Goal: Find contact information: Find contact information

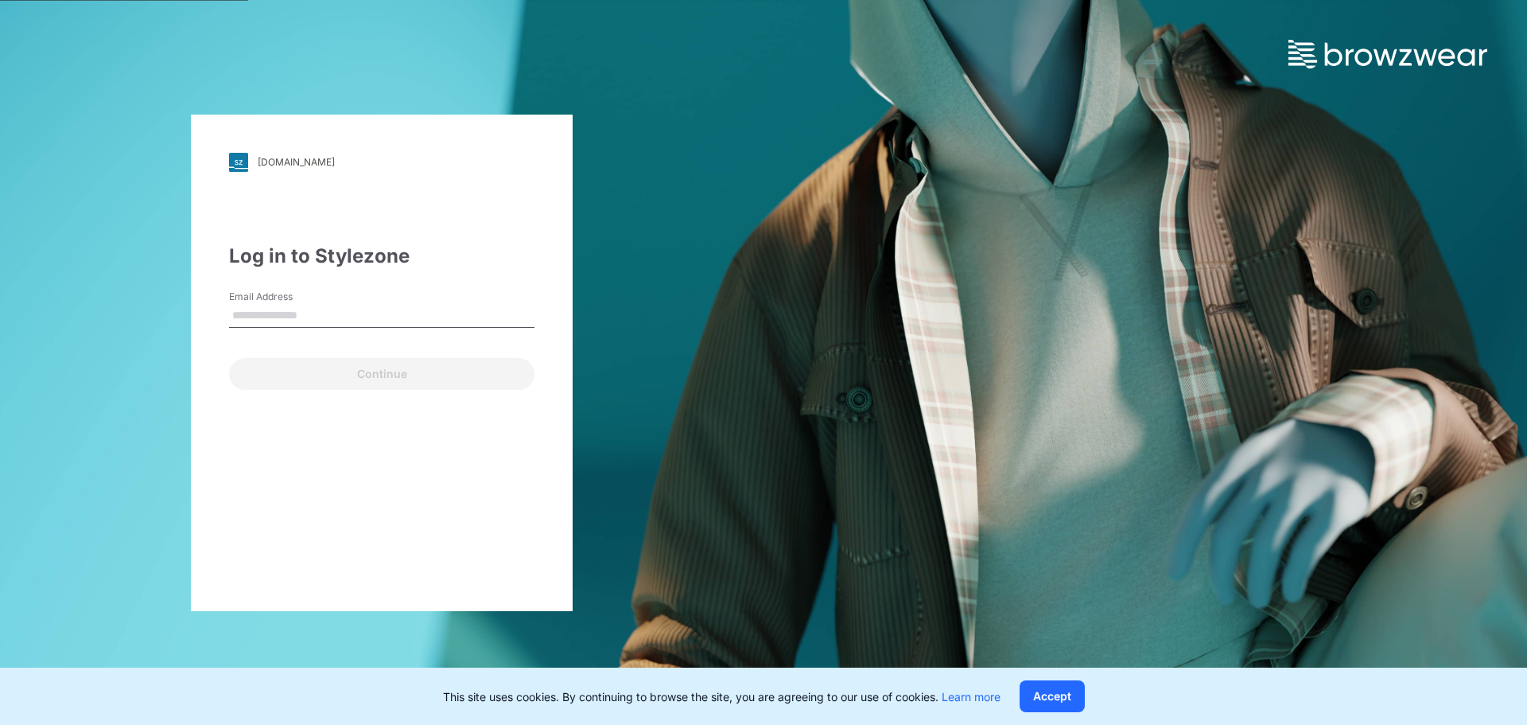
type input "**********"
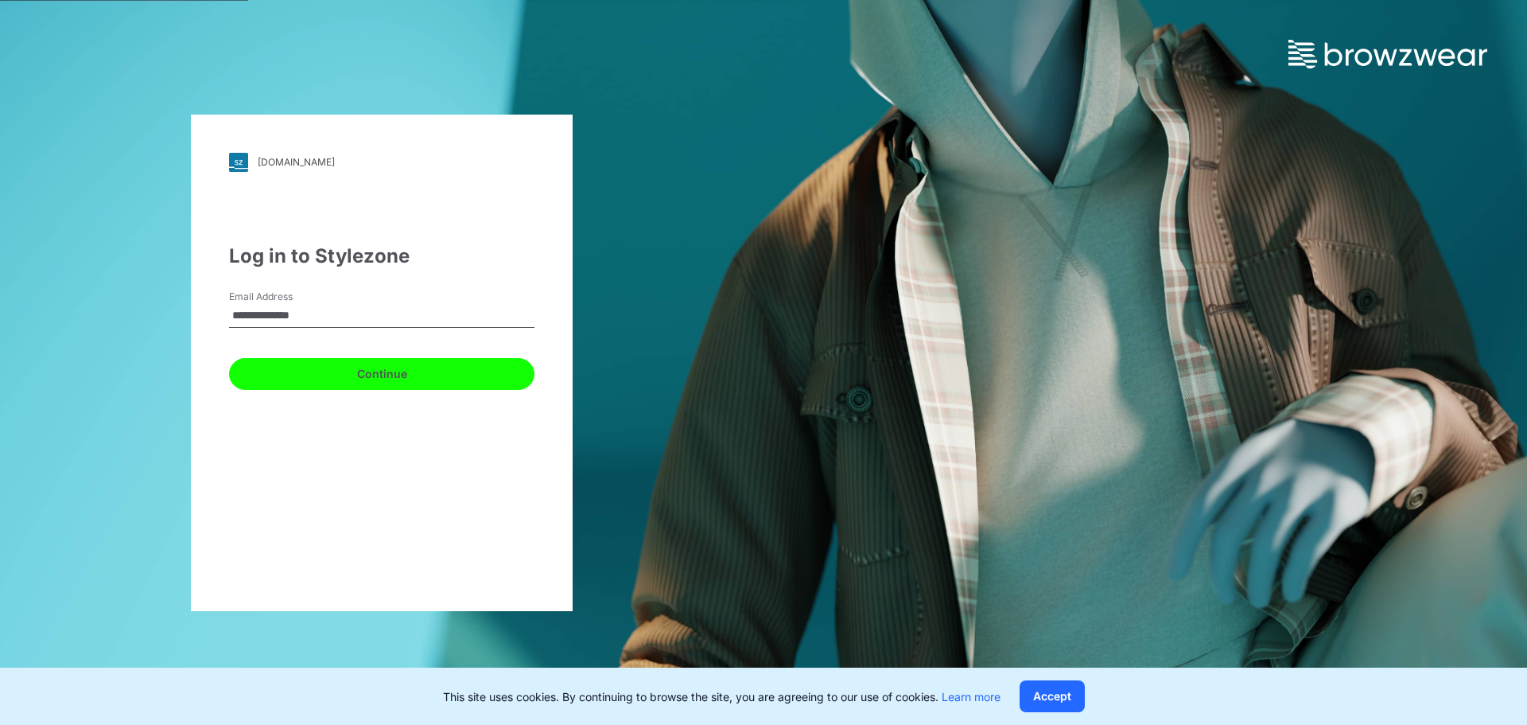
click at [365, 378] on button "Continue" at bounding box center [381, 374] width 305 height 32
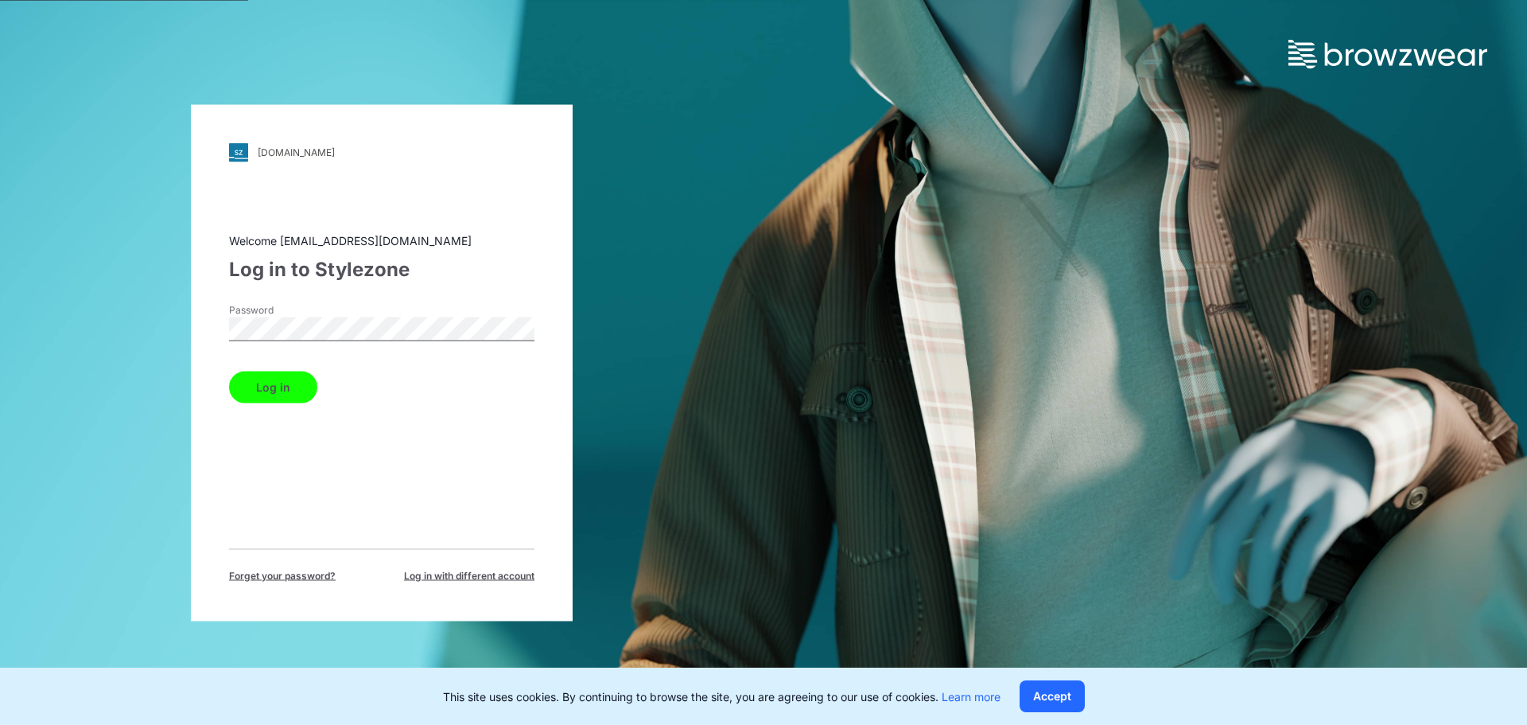
click at [273, 391] on button "Log in" at bounding box center [273, 387] width 88 height 32
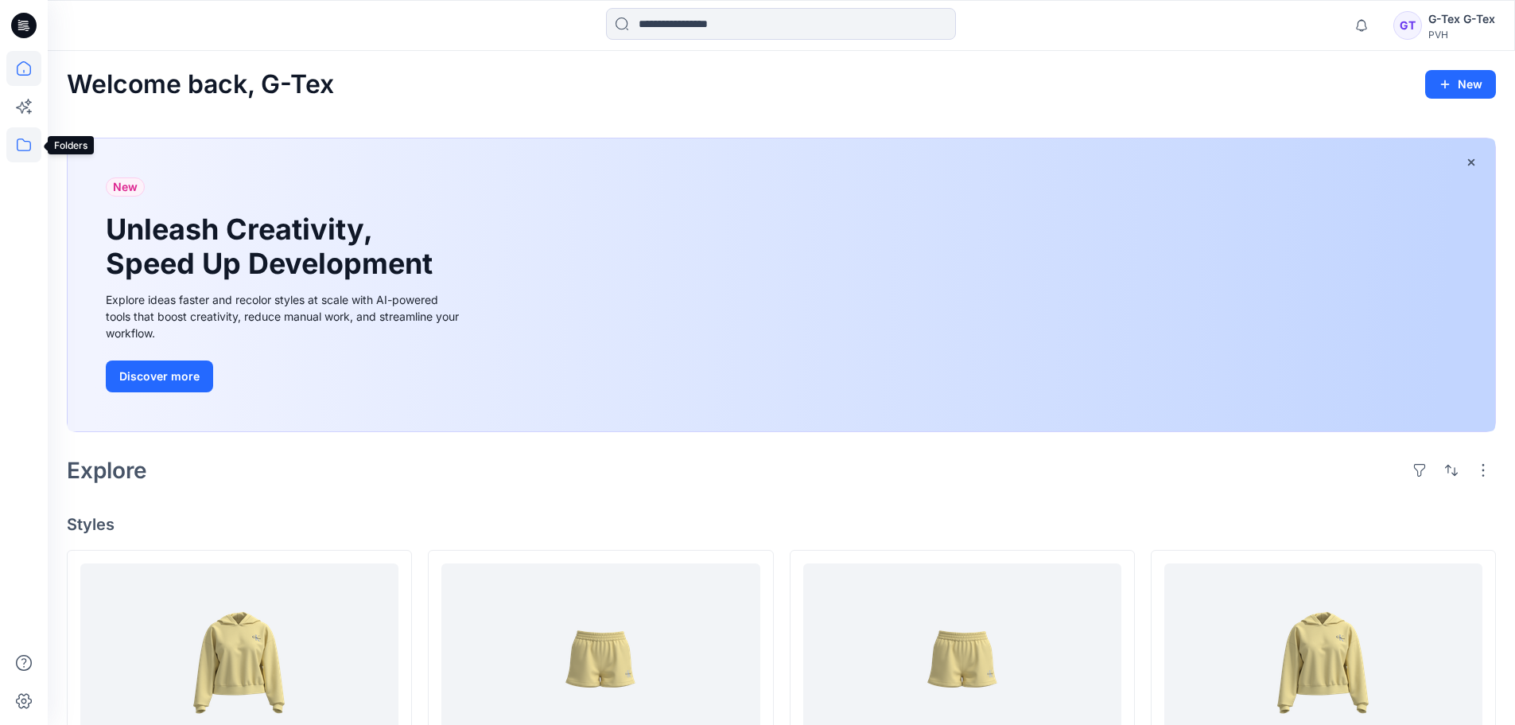
click at [23, 141] on icon at bounding box center [23, 144] width 35 height 35
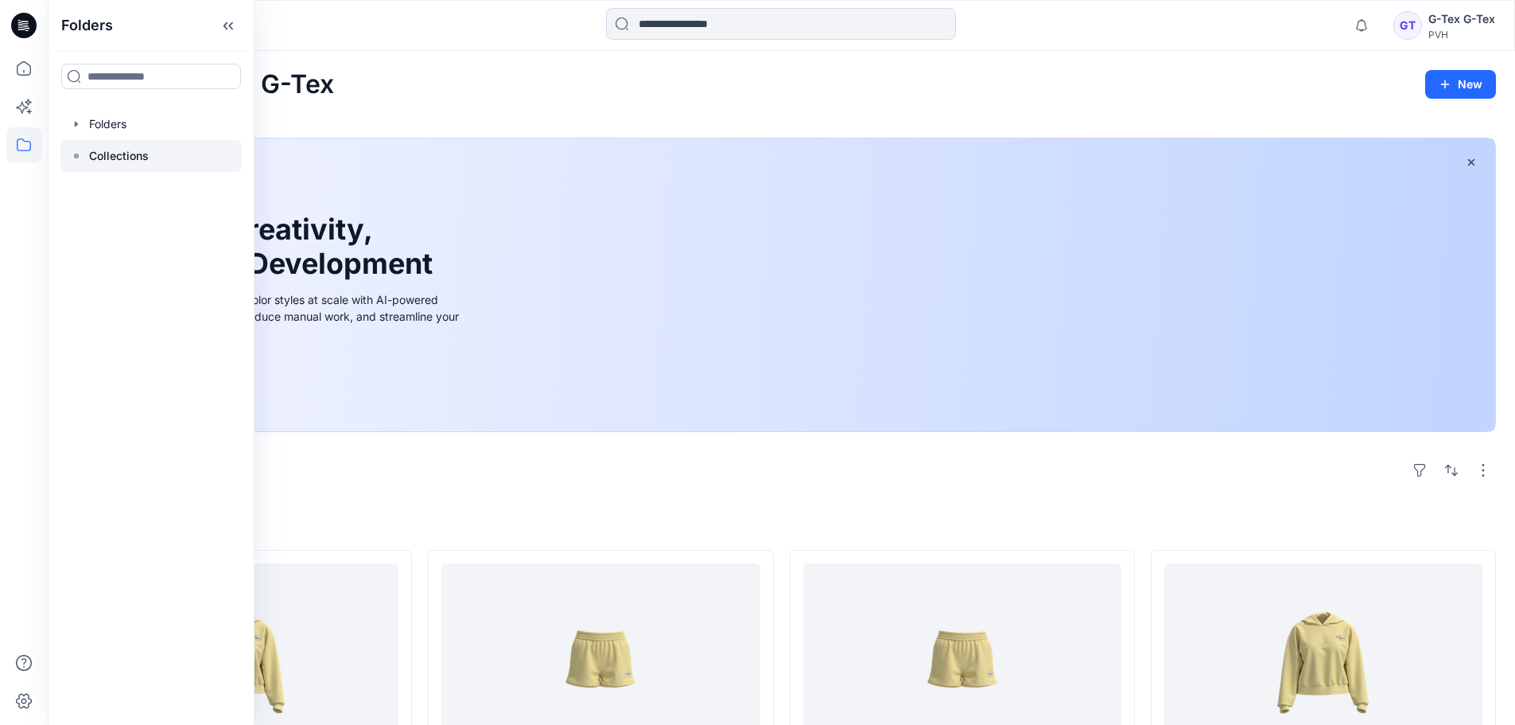
click at [107, 154] on p "Collections" at bounding box center [119, 155] width 60 height 19
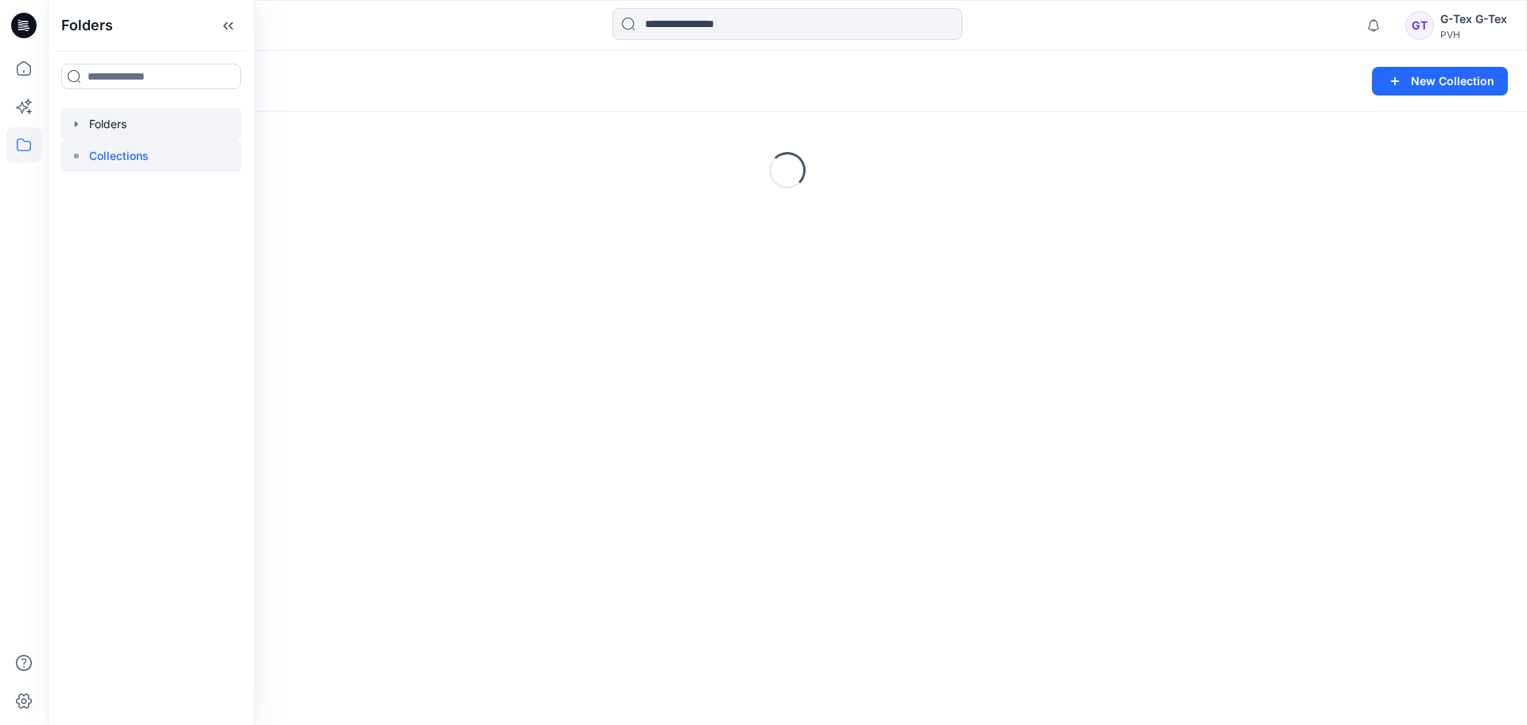
drag, startPoint x: 116, startPoint y: 119, endPoint x: 104, endPoint y: 120, distance: 12.0
click at [116, 119] on div at bounding box center [150, 124] width 181 height 32
click at [76, 126] on icon "button" at bounding box center [76, 124] width 13 height 13
click at [89, 154] on icon "button" at bounding box center [92, 156] width 13 height 13
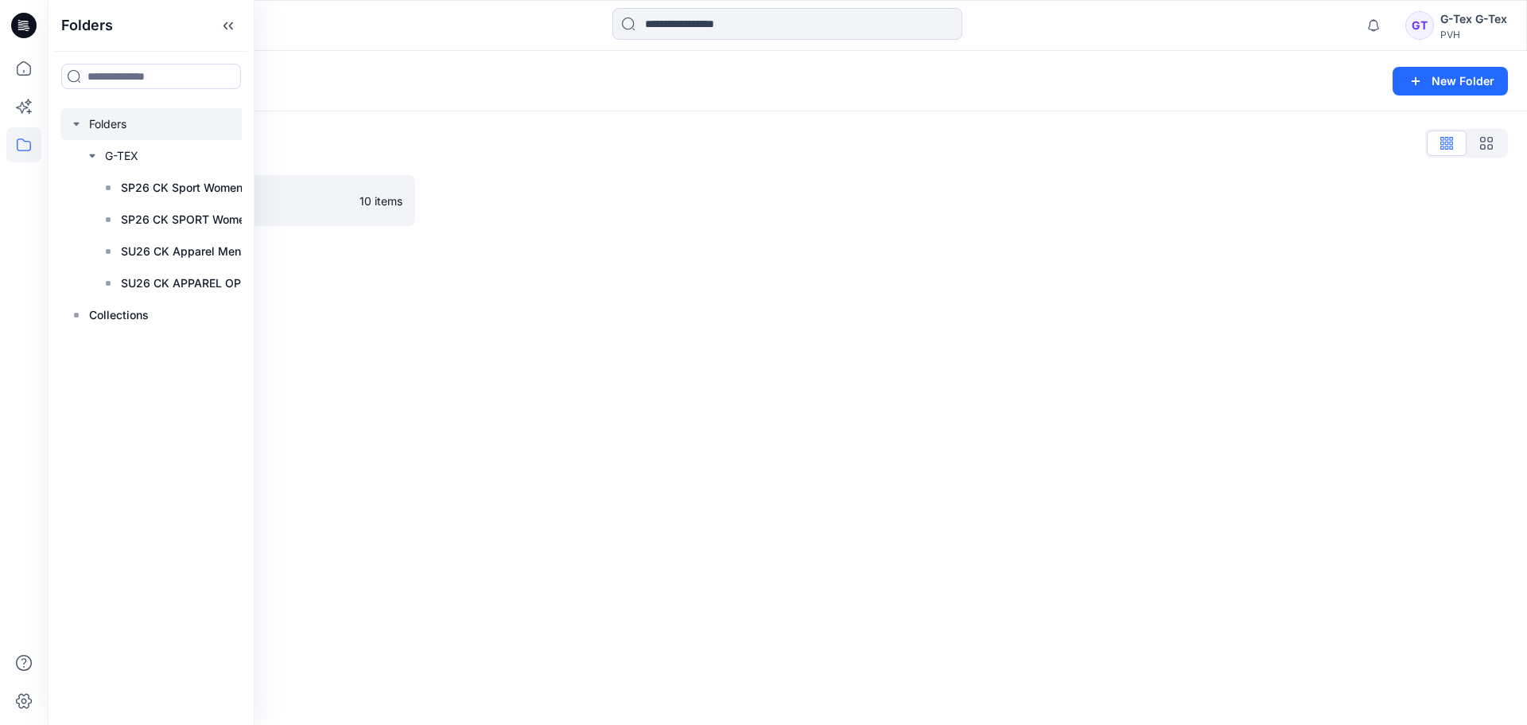
click at [1471, 24] on div "G-Tex G-Tex" at bounding box center [1474, 19] width 67 height 19
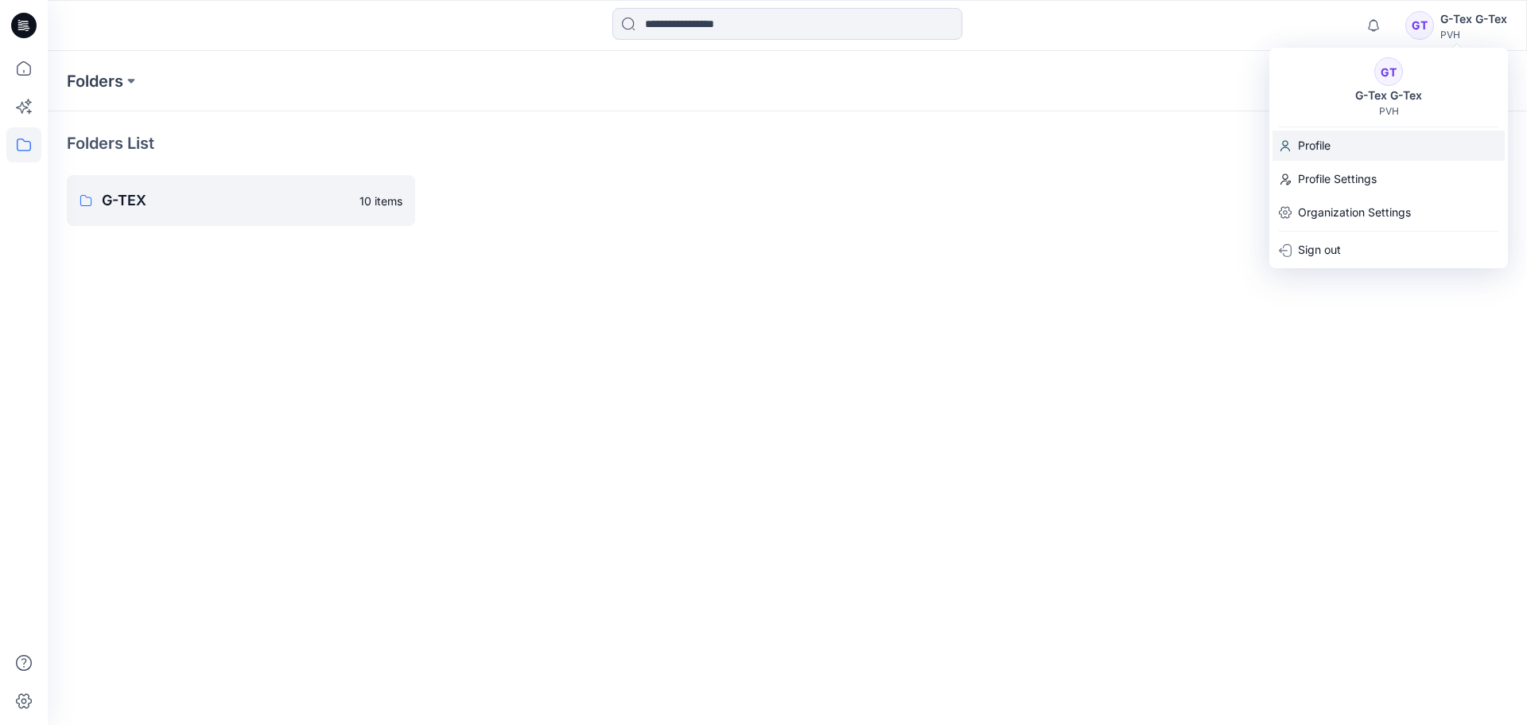
click at [1344, 147] on div "Profile" at bounding box center [1389, 145] width 232 height 30
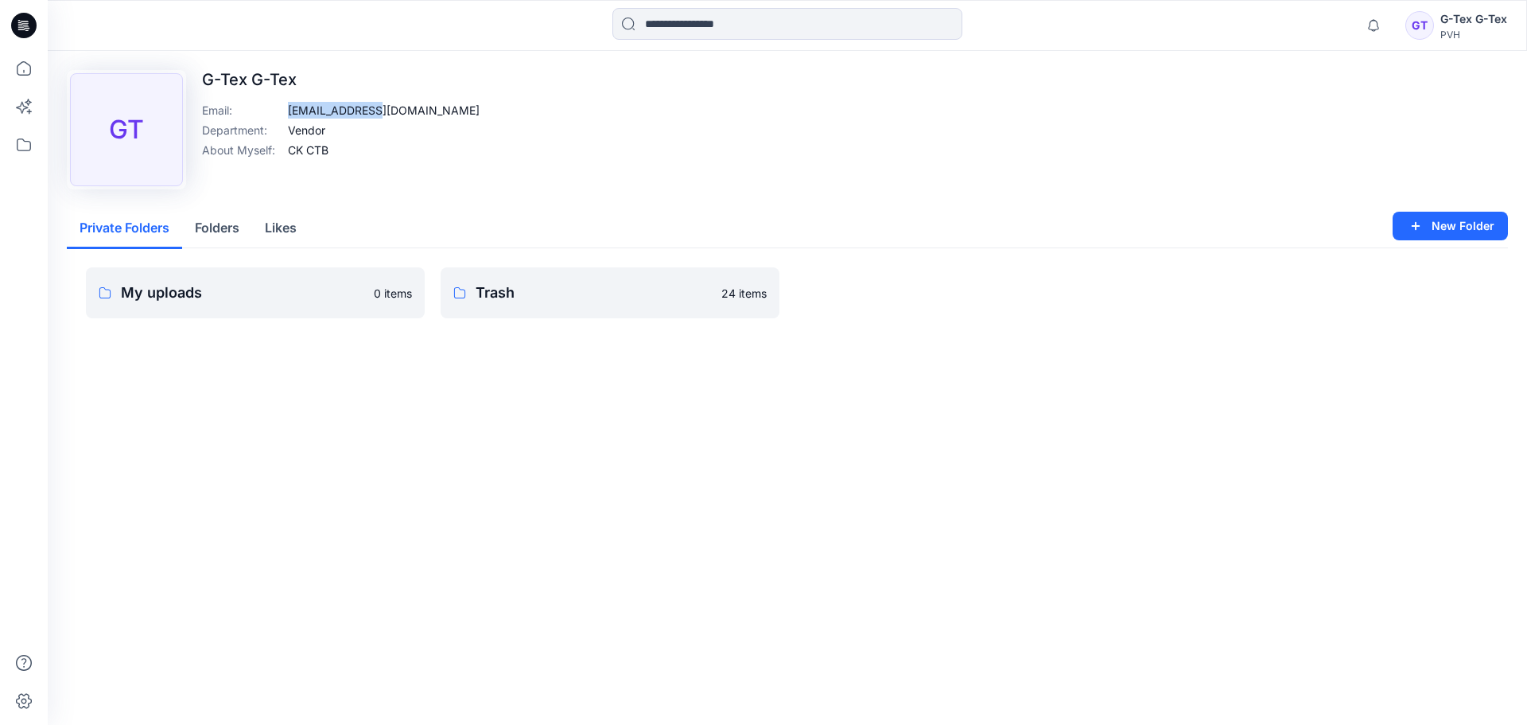
drag, startPoint x: 290, startPoint y: 109, endPoint x: 423, endPoint y: 111, distance: 133.7
click at [423, 111] on div "Upload Image GT G-Tex G-Tex Email : [EMAIL_ADDRESS][DOMAIN_NAME] Department : V…" at bounding box center [787, 129] width 1441 height 119
copy p "[EMAIL_ADDRESS][DOMAIN_NAME]"
click at [20, 146] on icon at bounding box center [23, 144] width 35 height 35
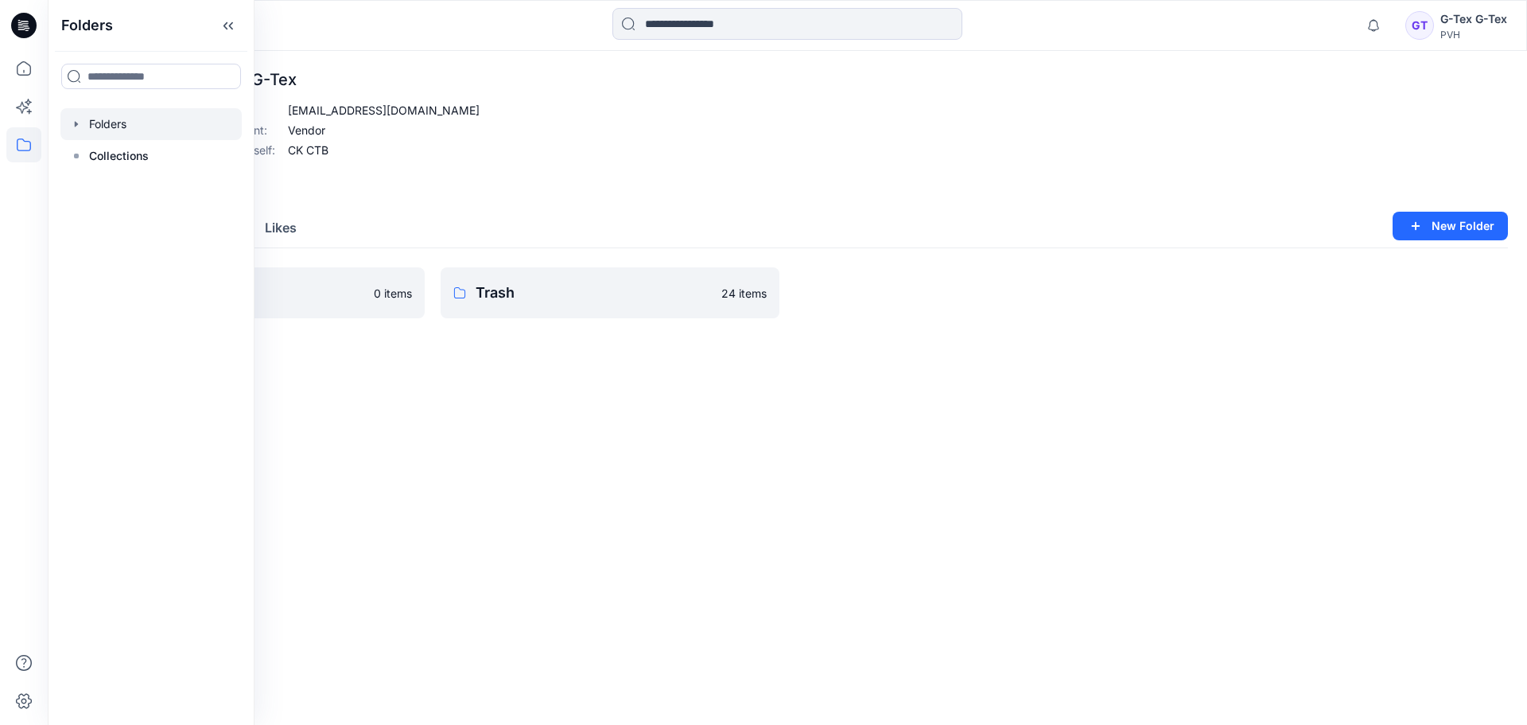
click at [76, 123] on icon "button" at bounding box center [76, 124] width 3 height 6
click at [93, 158] on icon "button" at bounding box center [92, 156] width 13 height 13
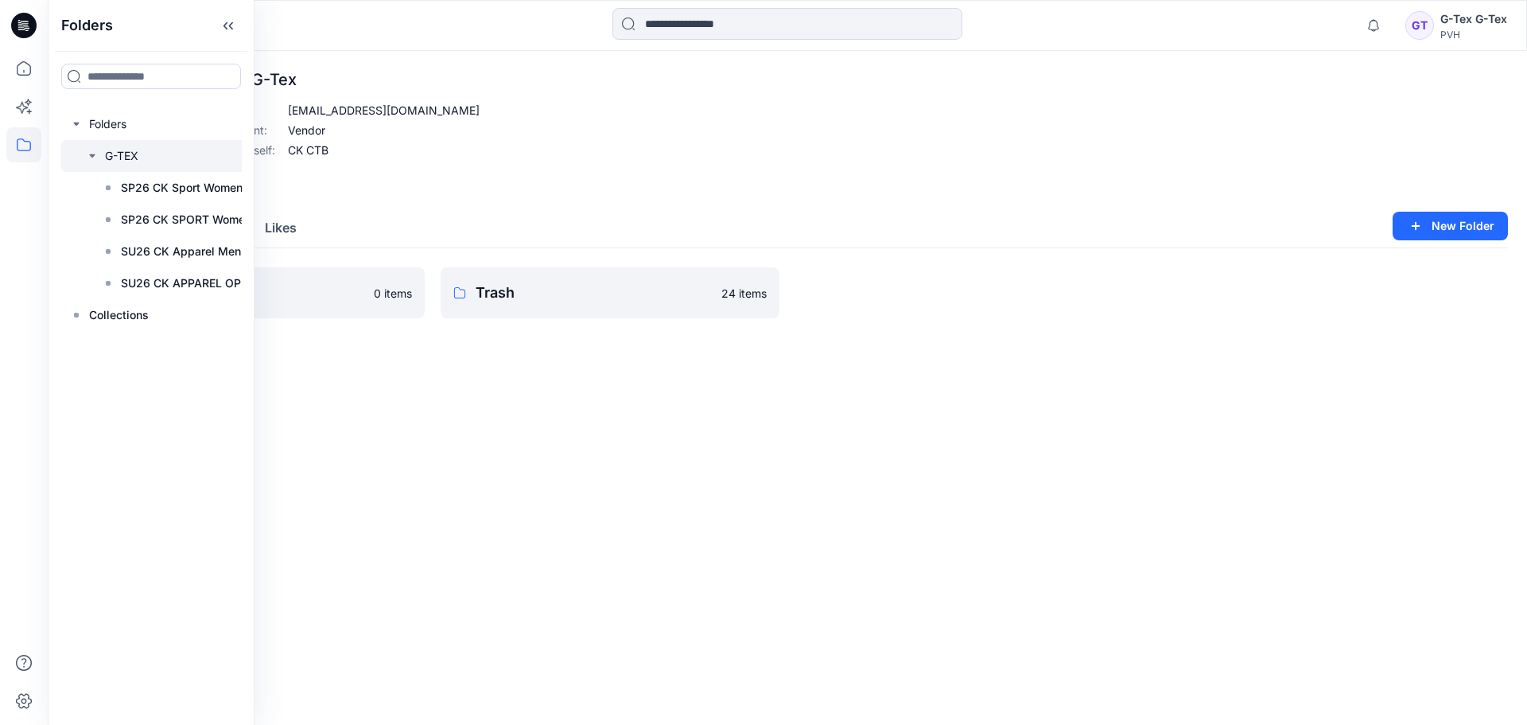
click at [115, 152] on div at bounding box center [179, 156] width 239 height 32
